Goal: Task Accomplishment & Management: Manage account settings

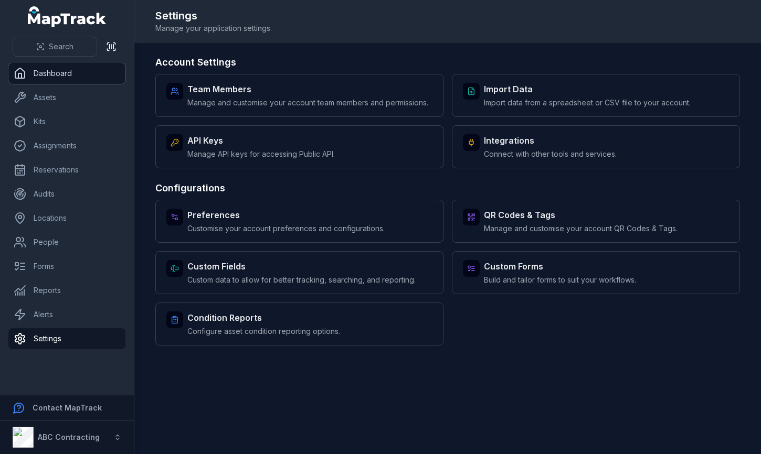
click at [28, 69] on link "Dashboard" at bounding box center [66, 73] width 117 height 21
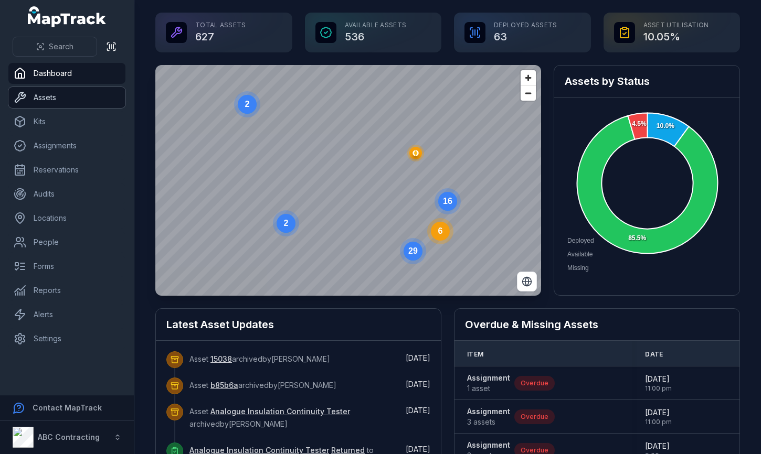
click at [74, 101] on link "Assets" at bounding box center [66, 97] width 117 height 21
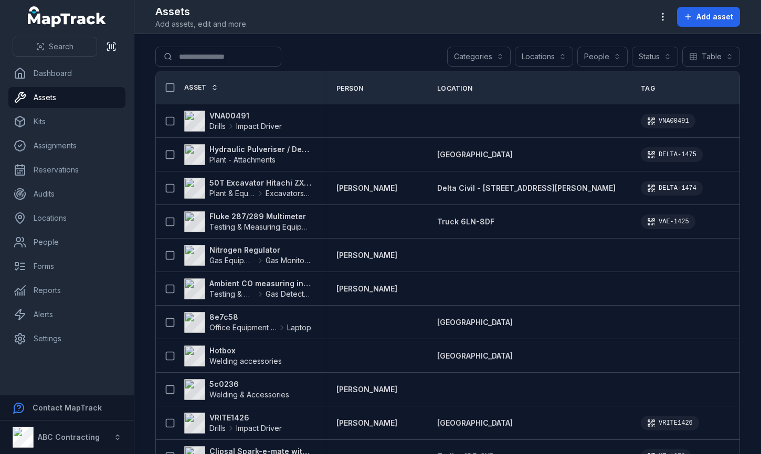
click at [212, 84] on icon at bounding box center [214, 87] width 7 height 7
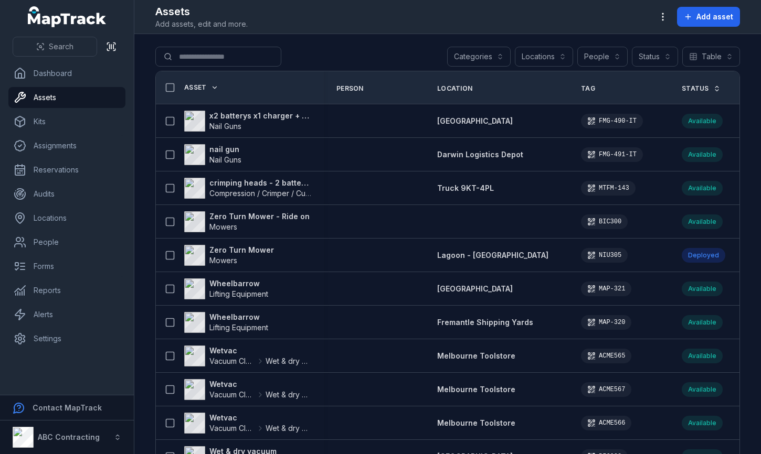
click at [214, 88] on icon at bounding box center [215, 88] width 4 height 2
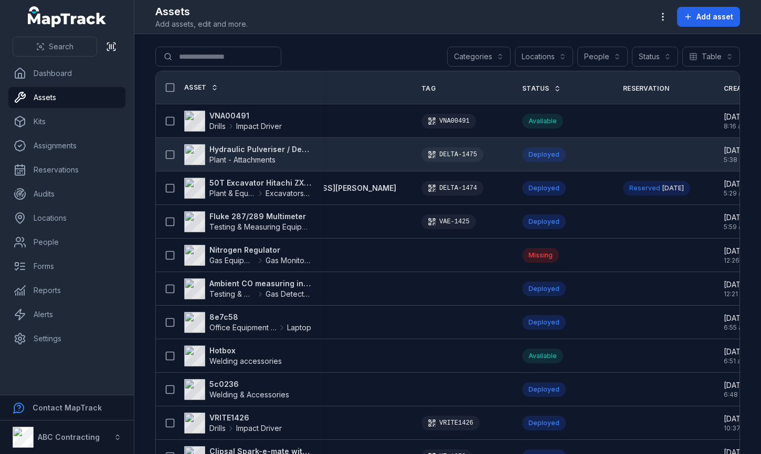
scroll to position [0, 366]
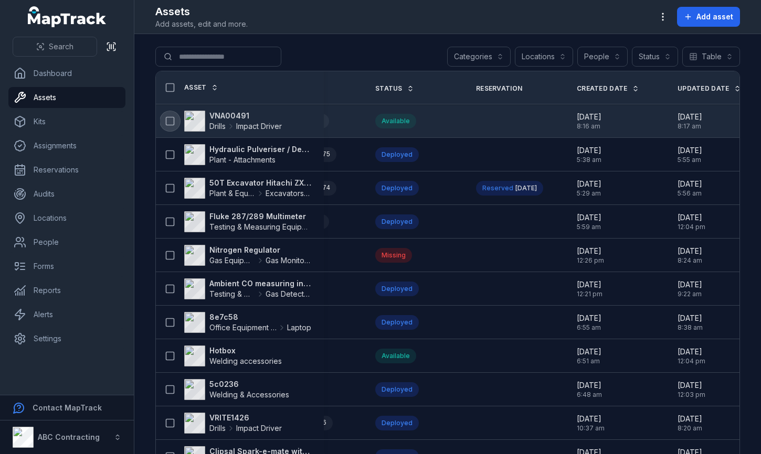
click at [171, 121] on icon at bounding box center [170, 121] width 10 height 10
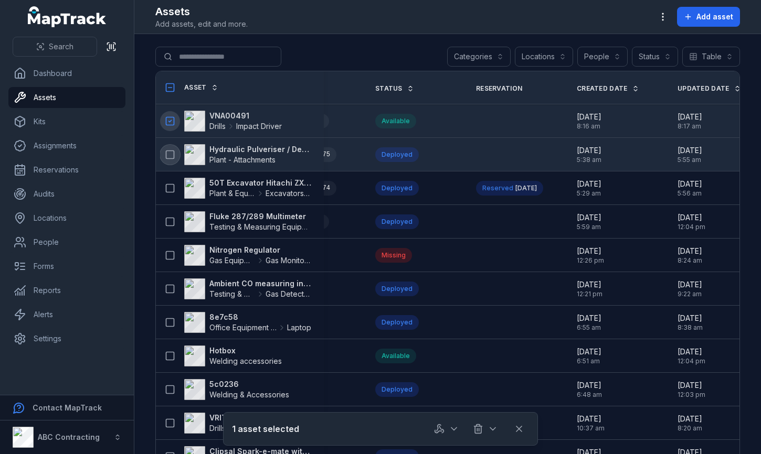
click at [171, 150] on icon at bounding box center [170, 155] width 10 height 10
click at [170, 118] on icon at bounding box center [170, 121] width 10 height 10
click at [171, 86] on icon at bounding box center [170, 87] width 10 height 10
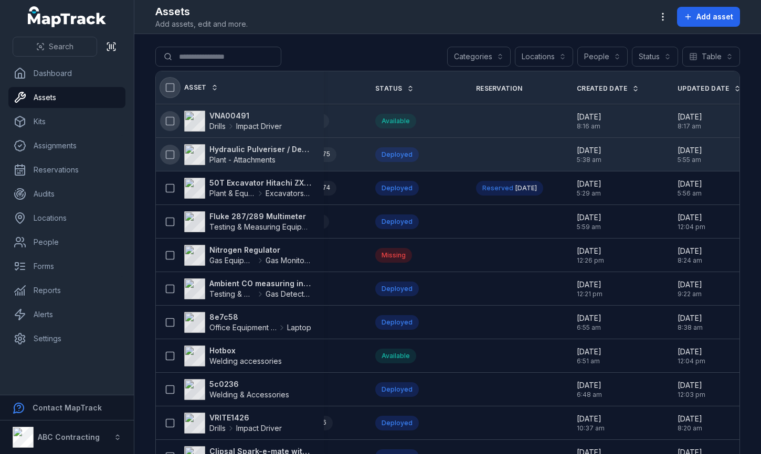
click at [171, 86] on icon at bounding box center [170, 87] width 10 height 10
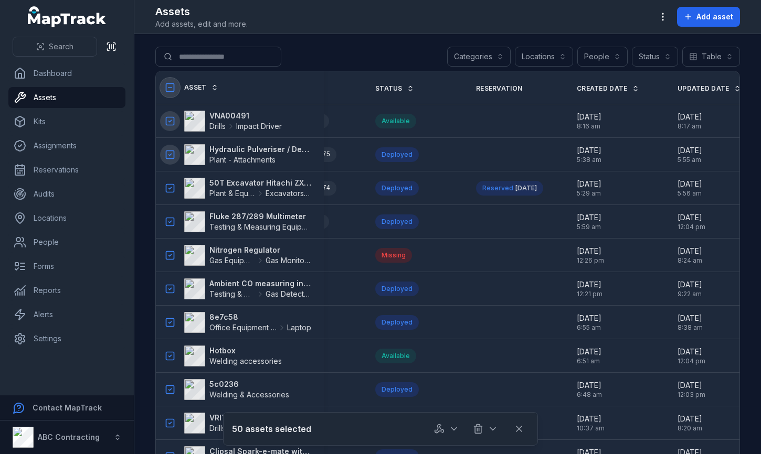
click at [171, 86] on icon at bounding box center [170, 87] width 10 height 10
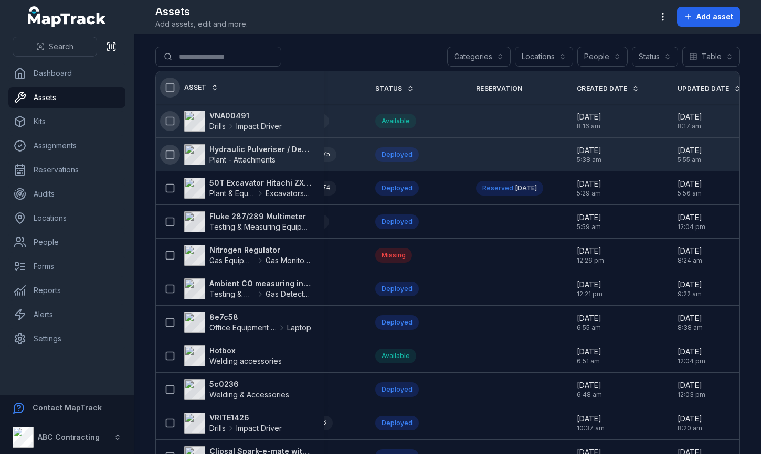
click at [171, 109] on div "VNA00491 Drills Impact Driver" at bounding box center [240, 121] width 168 height 29
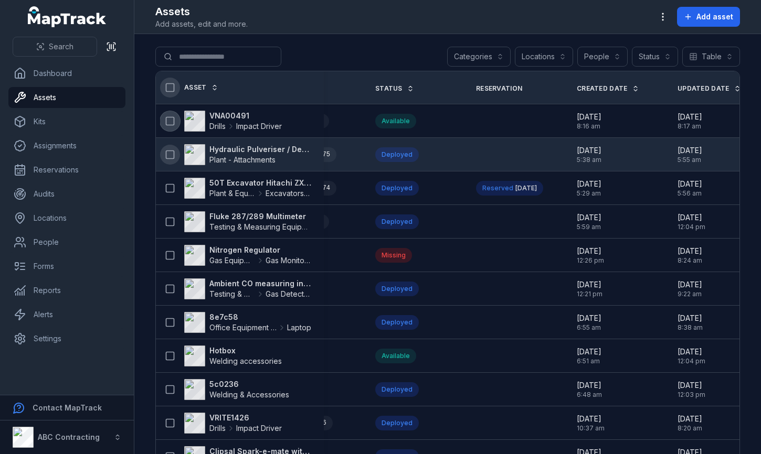
click at [170, 116] on icon at bounding box center [170, 121] width 10 height 10
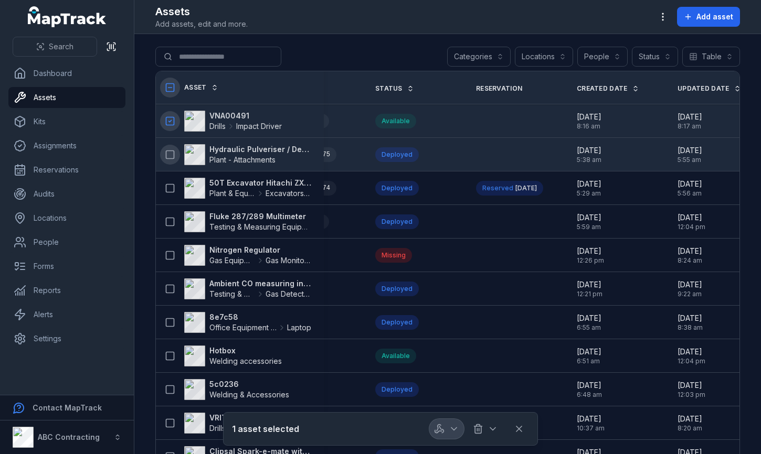
click at [454, 432] on icon "button" at bounding box center [454, 429] width 10 height 10
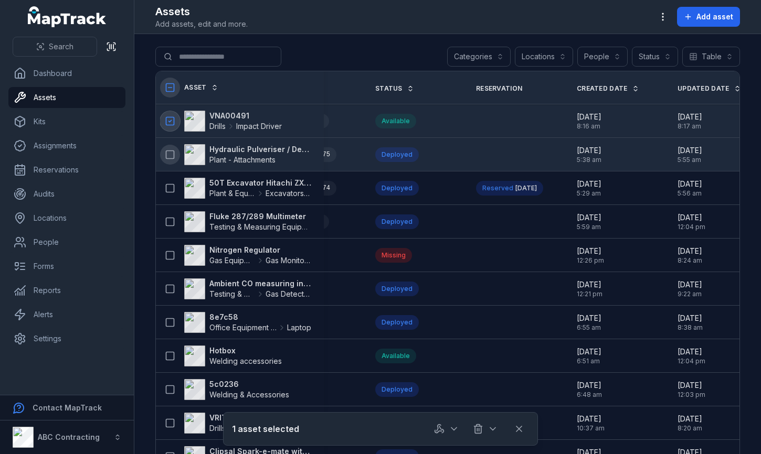
click at [168, 119] on icon at bounding box center [170, 121] width 10 height 10
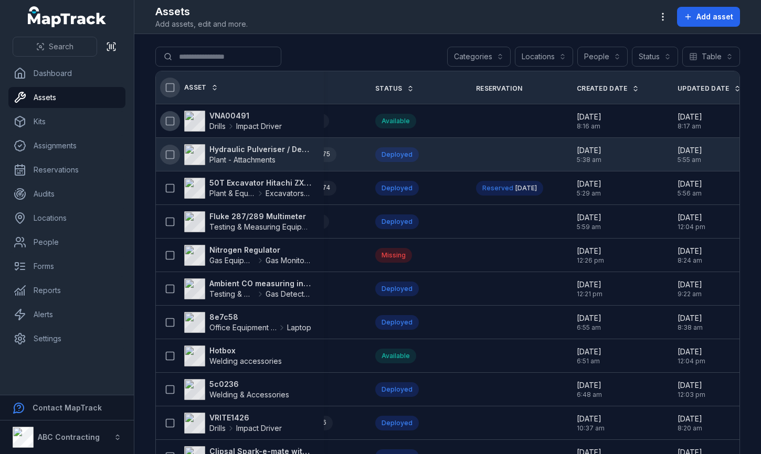
click at [211, 114] on strong "VNA00491" at bounding box center [245, 116] width 72 height 10
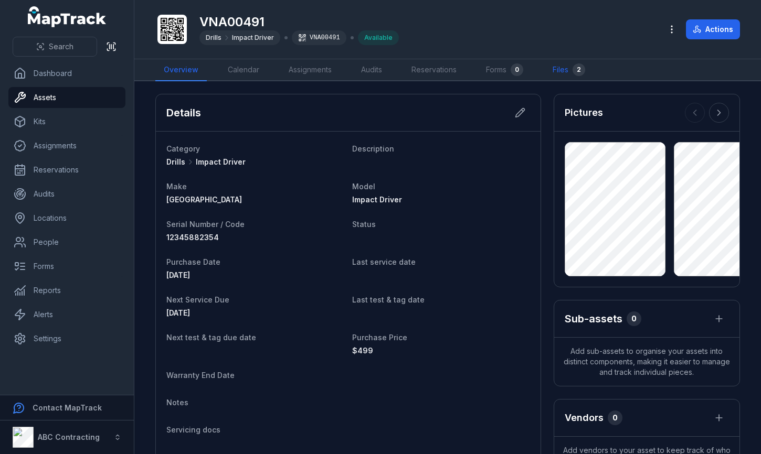
click at [560, 66] on link "Files 2" at bounding box center [568, 70] width 49 height 22
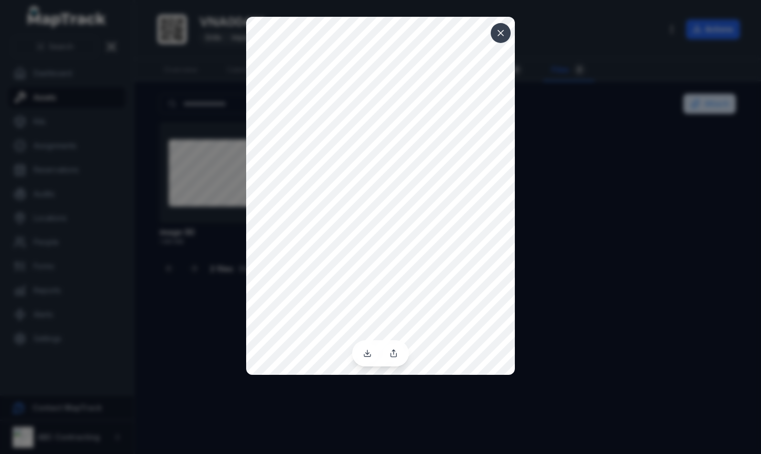
click at [542, 25] on div at bounding box center [380, 227] width 761 height 454
click at [500, 33] on icon at bounding box center [500, 32] width 5 height 5
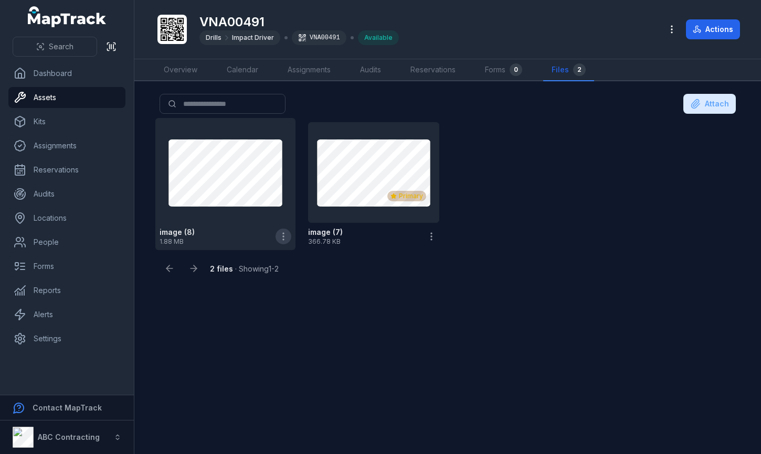
click at [285, 240] on icon "button" at bounding box center [283, 236] width 10 height 10
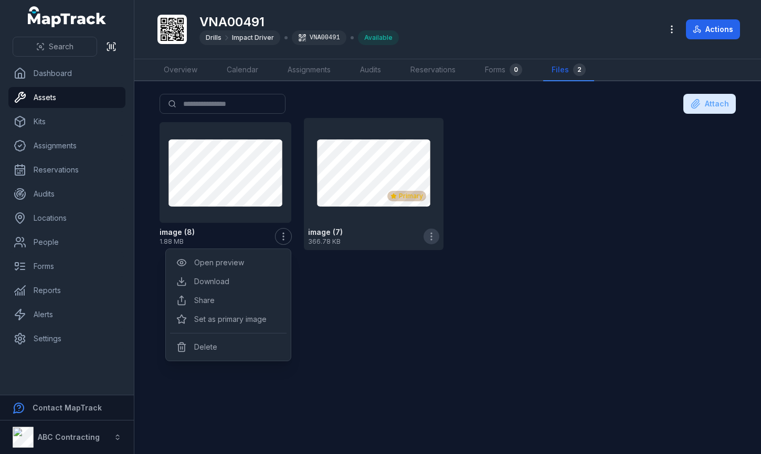
click at [431, 242] on button "button" at bounding box center [432, 237] width 16 height 16
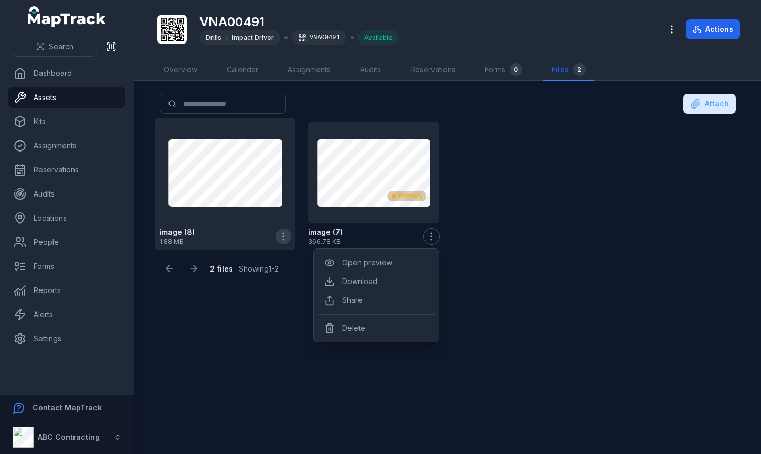
click at [283, 235] on icon "button" at bounding box center [283, 236] width 10 height 10
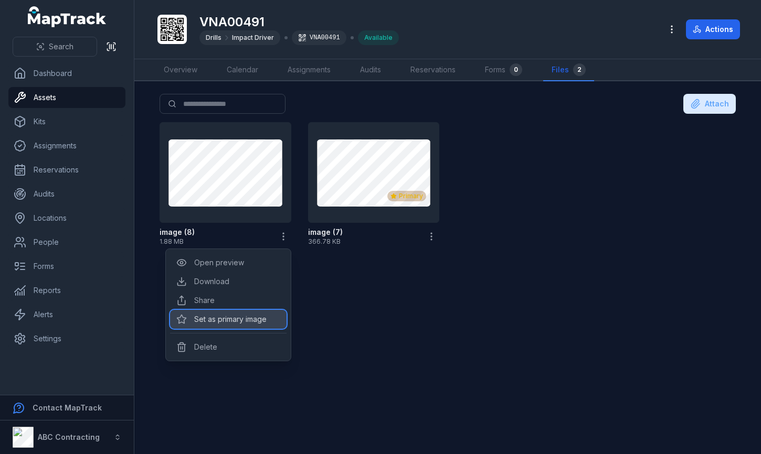
click at [265, 323] on div "Set as primary image" at bounding box center [228, 319] width 117 height 19
